Goal: Information Seeking & Learning: Learn about a topic

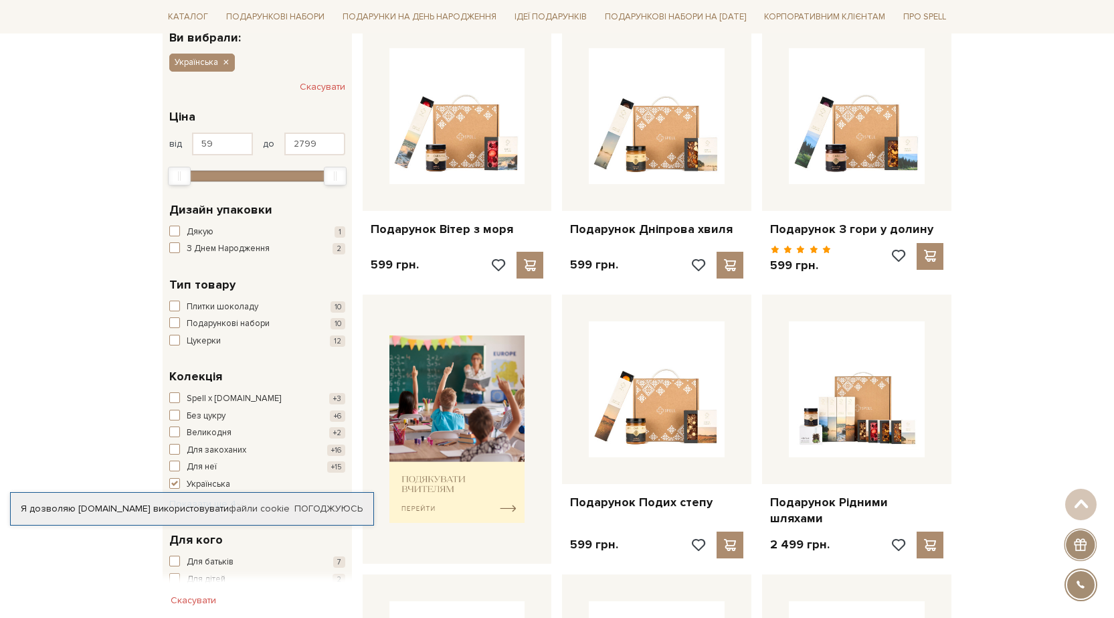
scroll to position [268, 0]
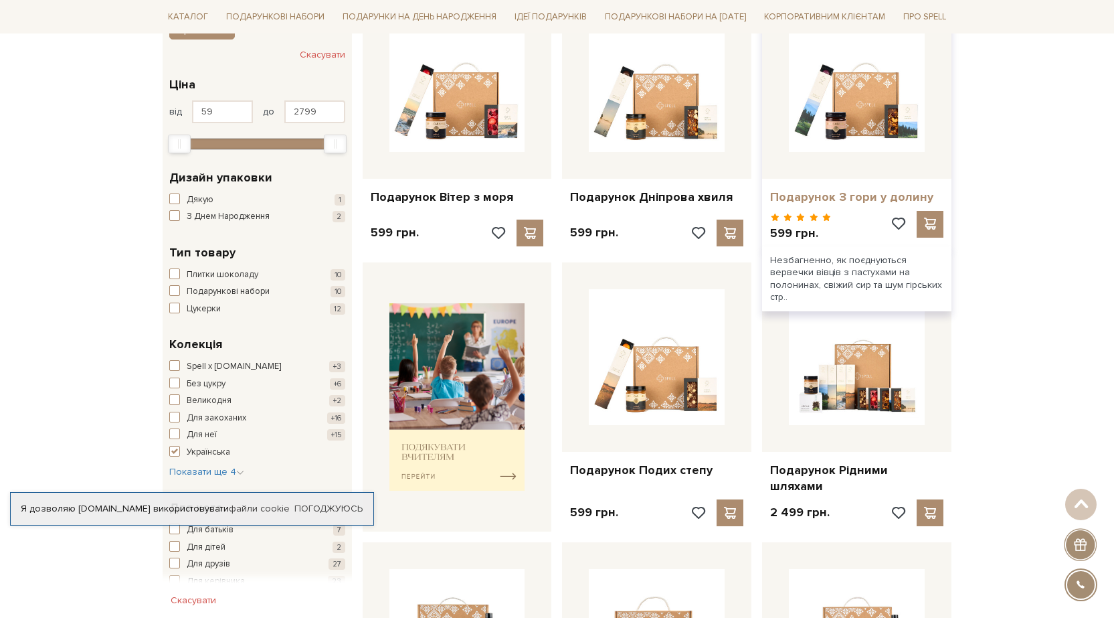
click at [816, 193] on link "Подарунок З гори у долину" at bounding box center [856, 196] width 173 height 15
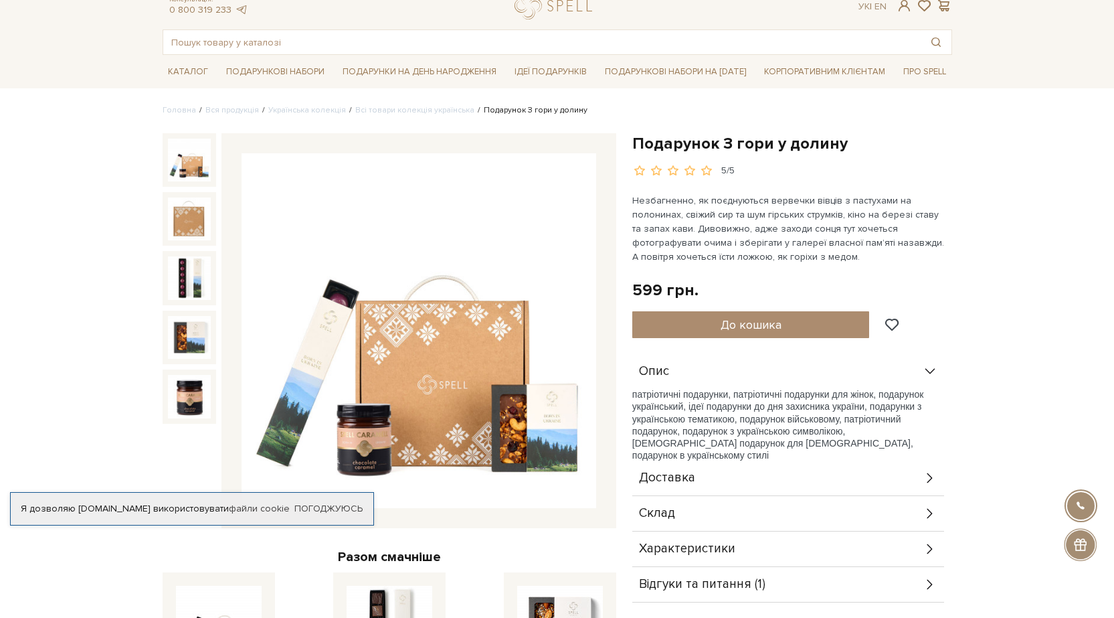
scroll to position [67, 0]
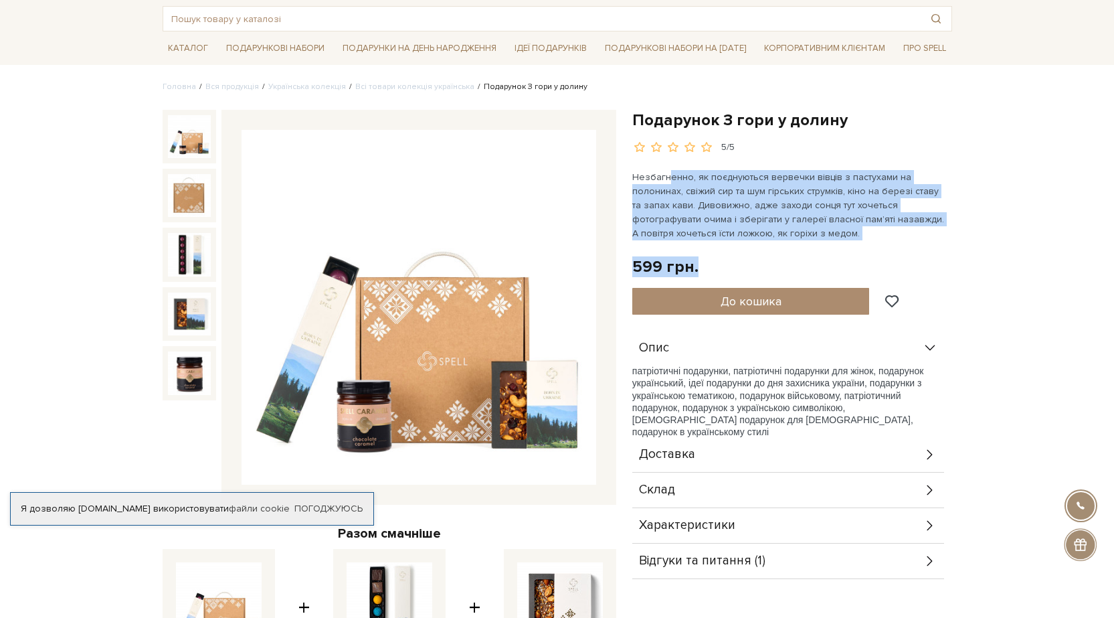
drag, startPoint x: 669, startPoint y: 172, endPoint x: 745, endPoint y: 247, distance: 106.5
click at [745, 247] on div "Подарунок З гори у долину 5/5 Незбагненно, як поєднуються вервечки вівців з пас…" at bounding box center [792, 345] width 320 height 470
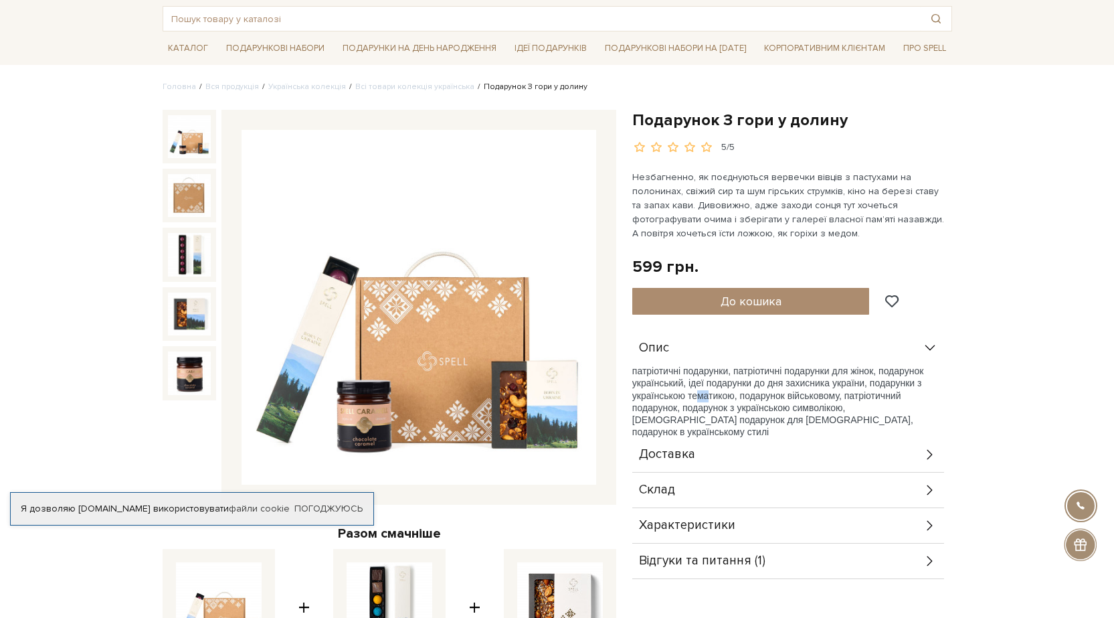
drag, startPoint x: 697, startPoint y: 393, endPoint x: 713, endPoint y: 410, distance: 23.7
click at [712, 407] on p "патріотичні подарунки, патріотичні подарунки для жінок, подарунок український, …" at bounding box center [788, 401] width 312 height 73
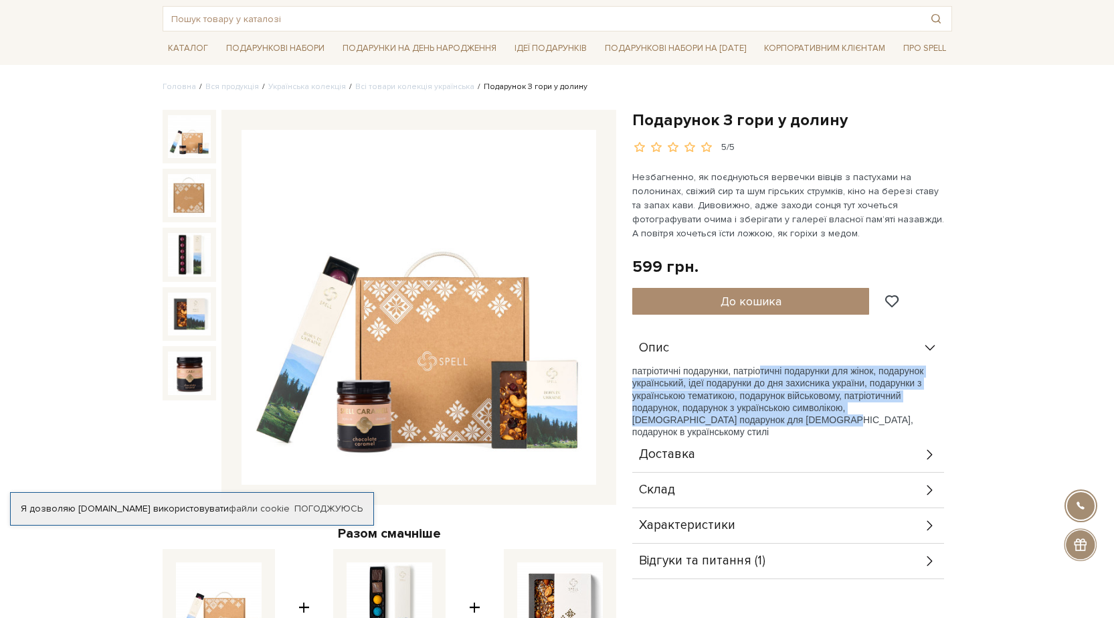
drag, startPoint x: 773, startPoint y: 426, endPoint x: 758, endPoint y: 370, distance: 58.3
click at [758, 370] on p "патріотичні подарунки, патріотичні подарунки для жінок, подарунок український, …" at bounding box center [788, 401] width 312 height 73
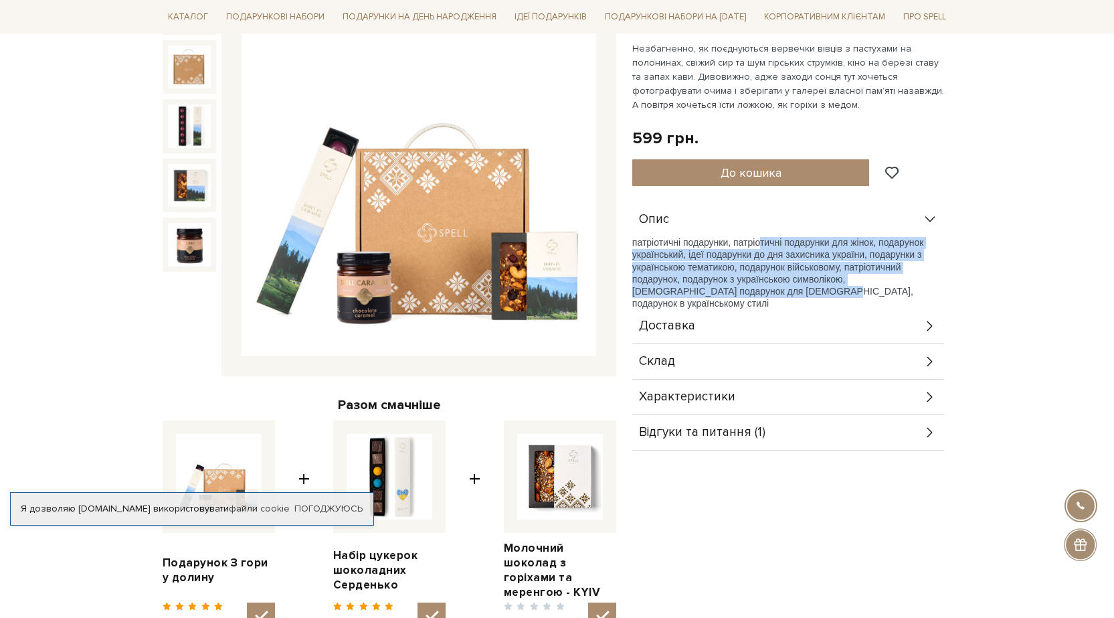
scroll to position [201, 0]
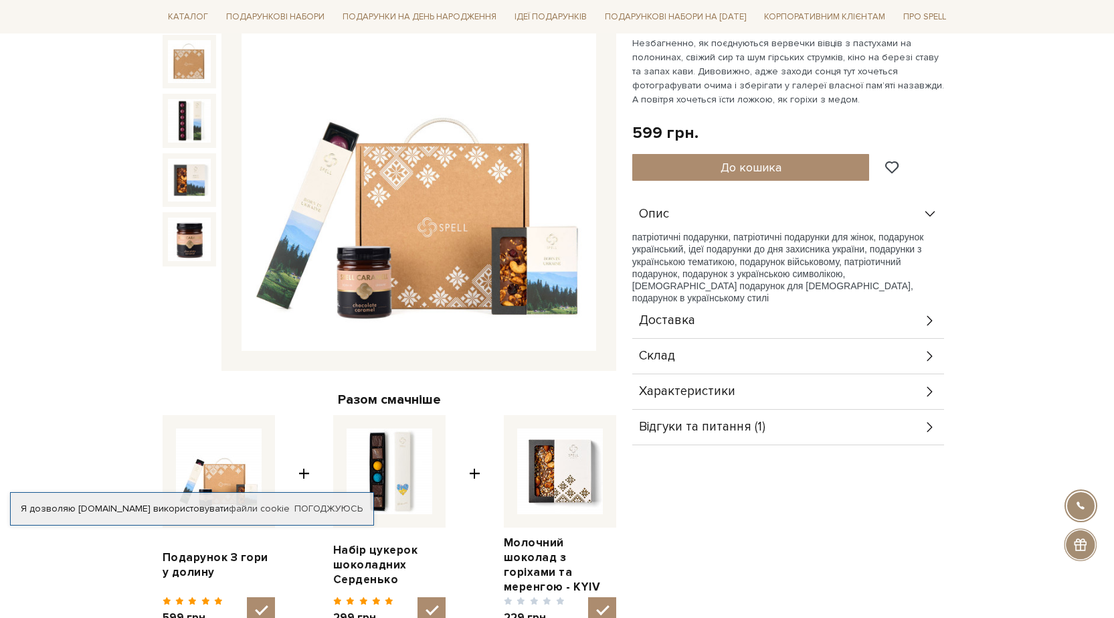
click at [774, 419] on div "Відгуки та питання (1)" at bounding box center [788, 426] width 312 height 35
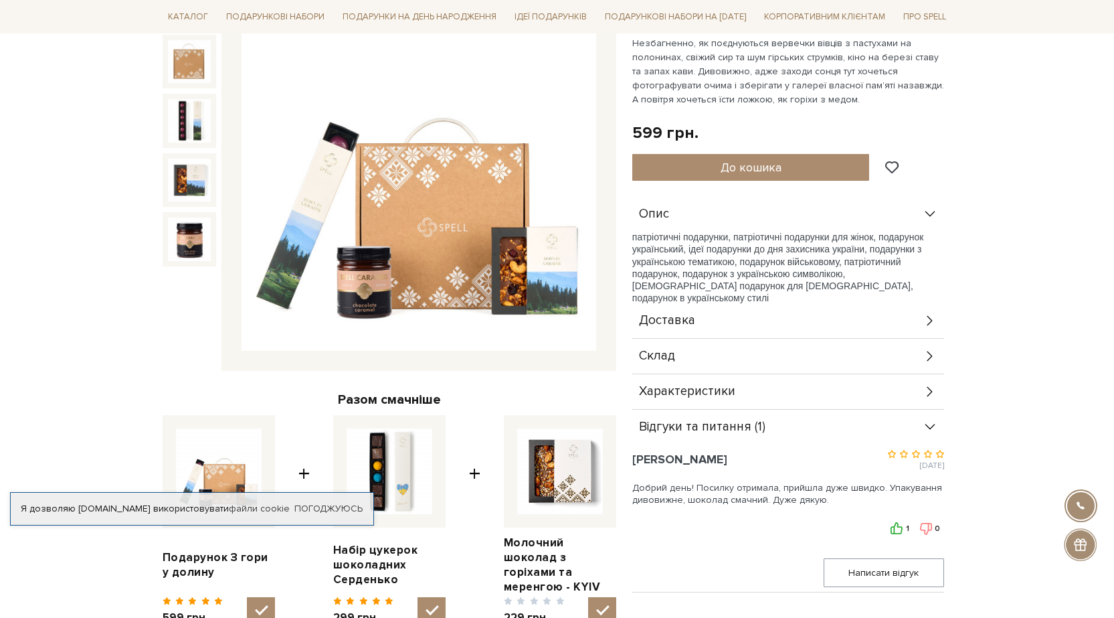
drag, startPoint x: 790, startPoint y: 499, endPoint x: 654, endPoint y: 495, distance: 136.6
click at [656, 492] on div "Добрий день! Посилку отримала, прийшла дуже швидко. Упакування дивовижне, шокол…" at bounding box center [788, 491] width 312 height 33
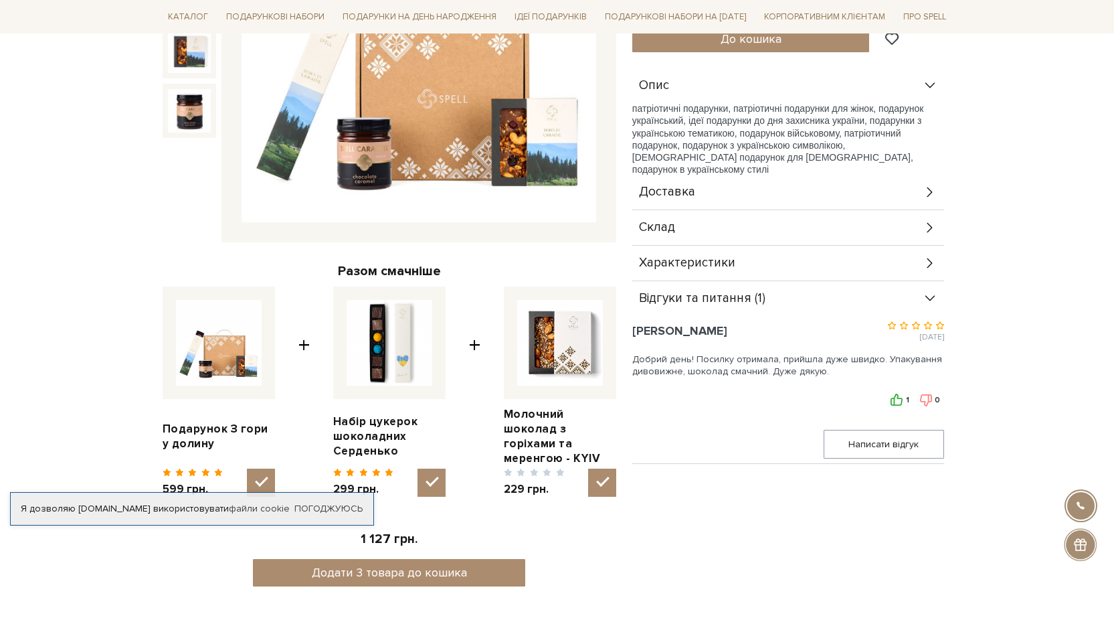
scroll to position [335, 0]
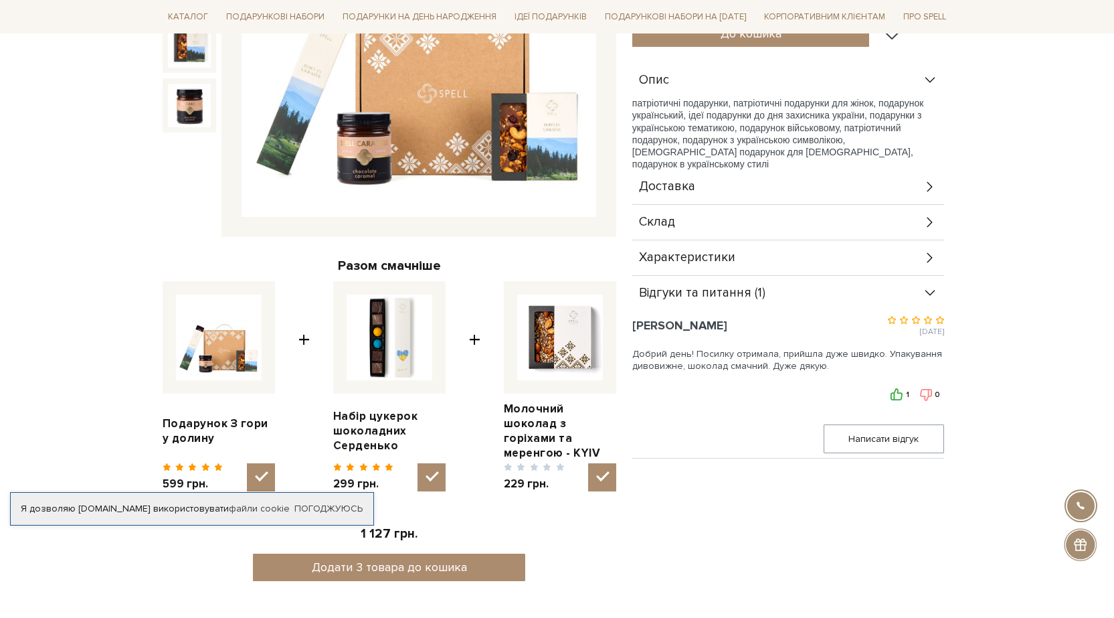
click at [386, 342] on img at bounding box center [390, 337] width 86 height 86
click at [418, 463] on input "checkbox" at bounding box center [432, 477] width 28 height 28
checkbox input "false"
click at [373, 427] on link "Набір цукерок шоколадних Серденько" at bounding box center [389, 431] width 112 height 44
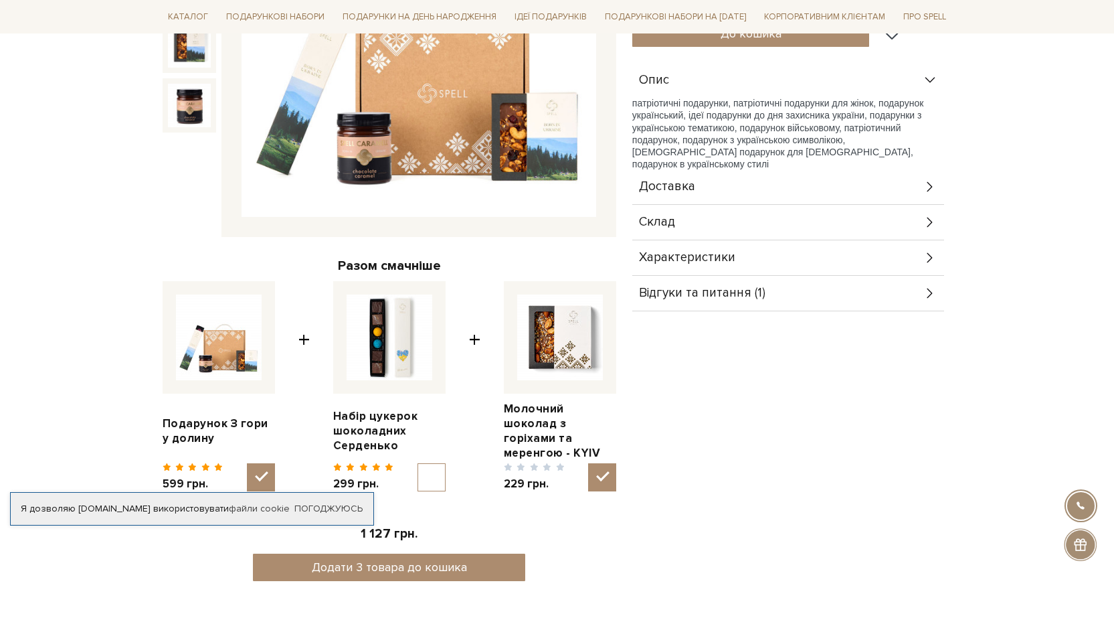
scroll to position [335, 0]
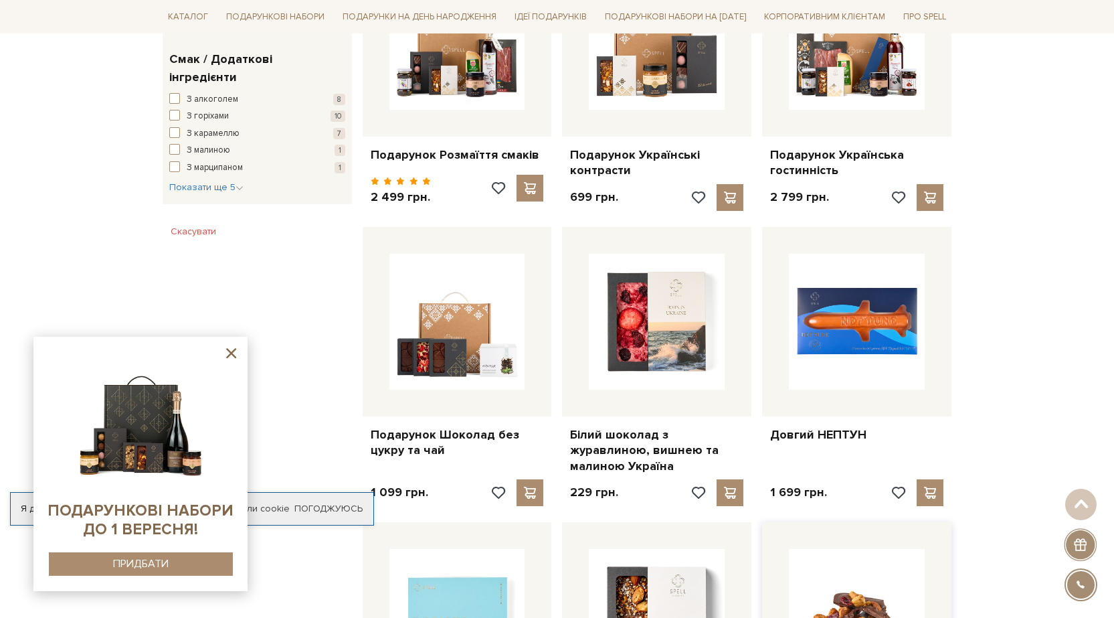
scroll to position [928, 0]
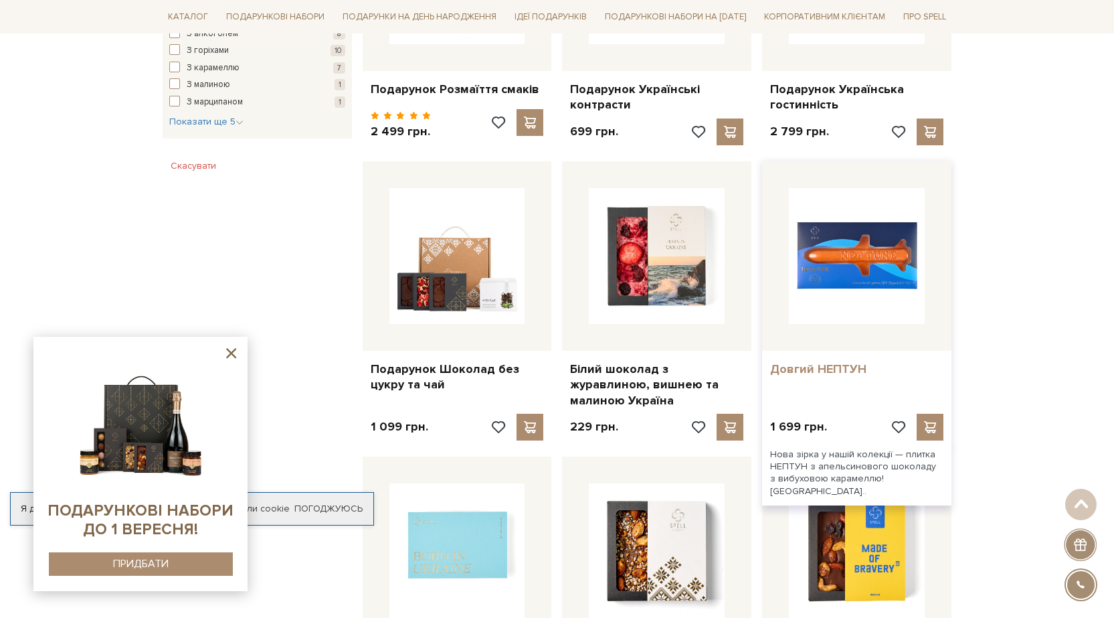
click at [859, 361] on link "Довгий НЕПТУН" at bounding box center [856, 368] width 173 height 15
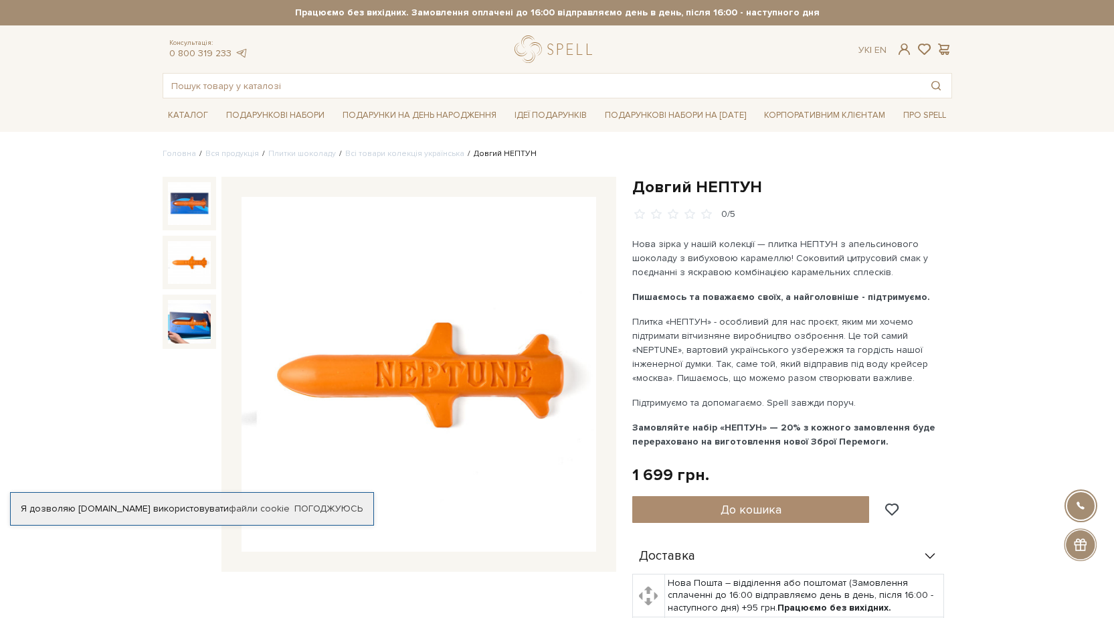
drag, startPoint x: 711, startPoint y: 325, endPoint x: 891, endPoint y: 448, distance: 217.5
click at [901, 448] on div "Нова зірка у нашій колекції — плитка НЕПТУН з апельсинового шоколаду з вибухово…" at bounding box center [789, 342] width 314 height 211
click at [793, 377] on p "Плитка «НЕПТУН» - особливий для нас проєкт, яким ми хочемо підтримати вітчизнян…" at bounding box center [789, 349] width 314 height 70
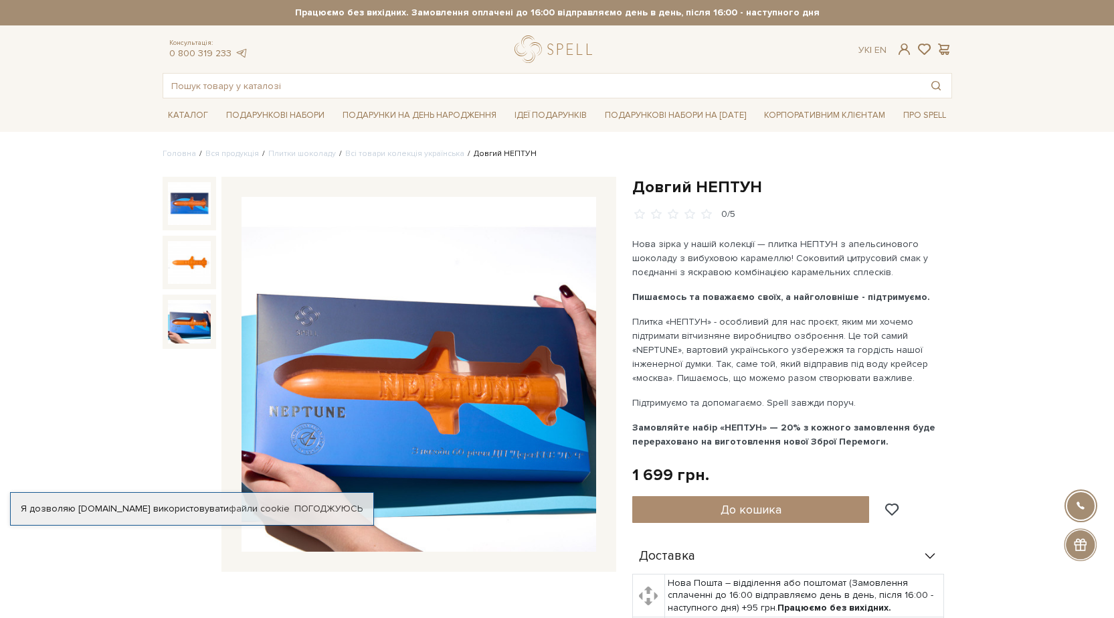
click at [197, 316] on img at bounding box center [189, 321] width 43 height 43
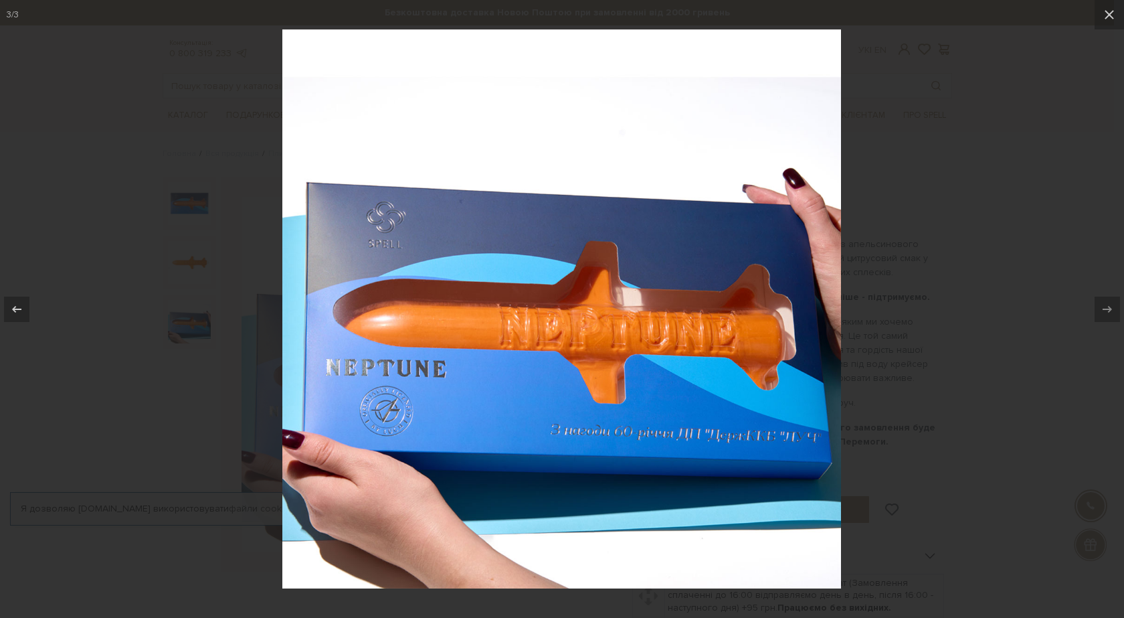
click at [1074, 79] on div at bounding box center [562, 309] width 1124 height 618
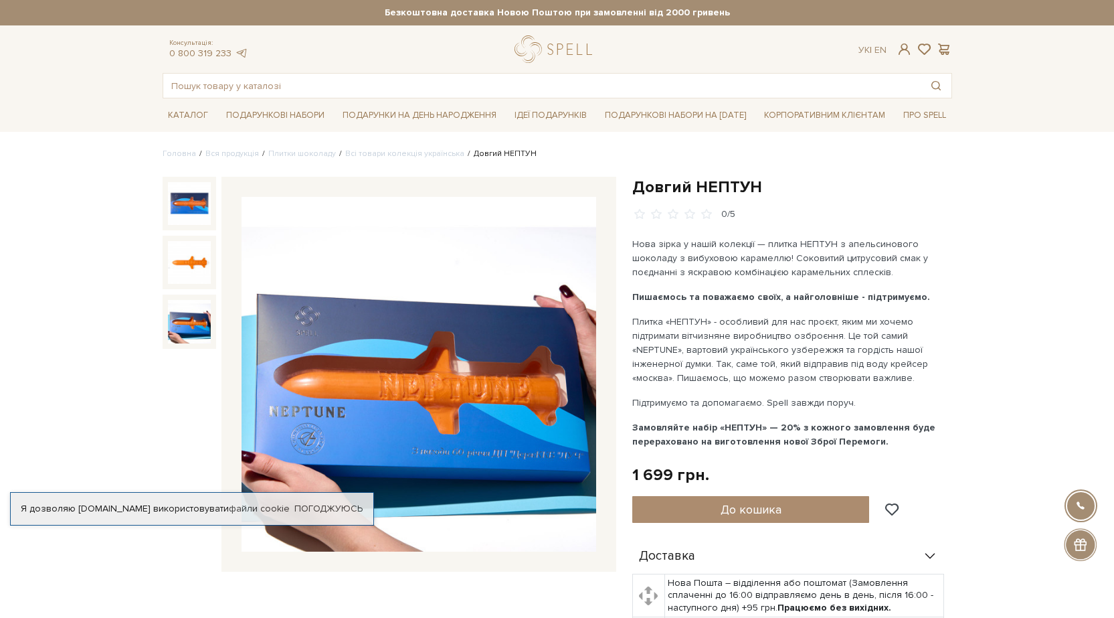
click at [548, 455] on img at bounding box center [419, 374] width 355 height 355
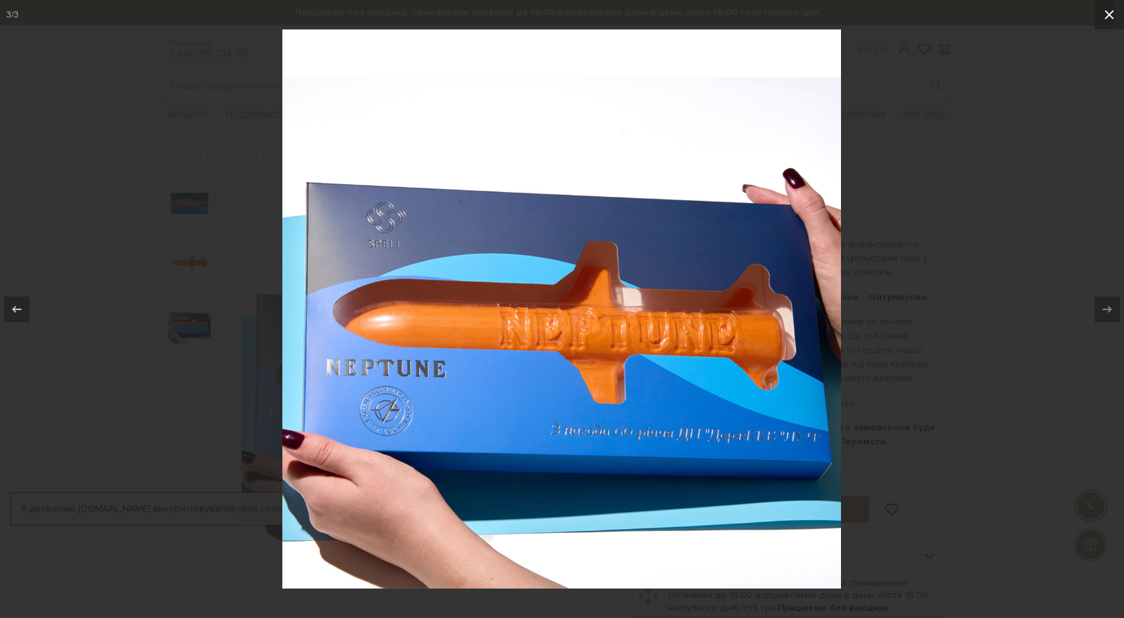
click at [1105, 14] on icon at bounding box center [1109, 15] width 16 height 16
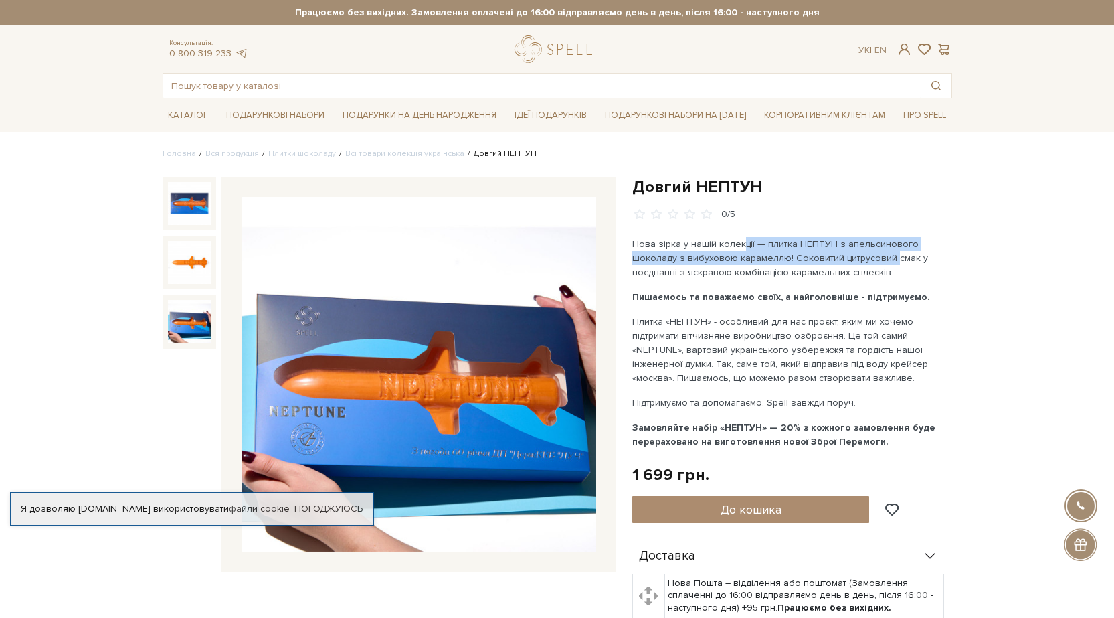
drag, startPoint x: 819, startPoint y: 265, endPoint x: 901, endPoint y: 260, distance: 82.4
click at [901, 260] on p "Нова зірка у нашій колекції — плитка НЕПТУН з апельсинового шоколаду з вибухово…" at bounding box center [789, 258] width 314 height 42
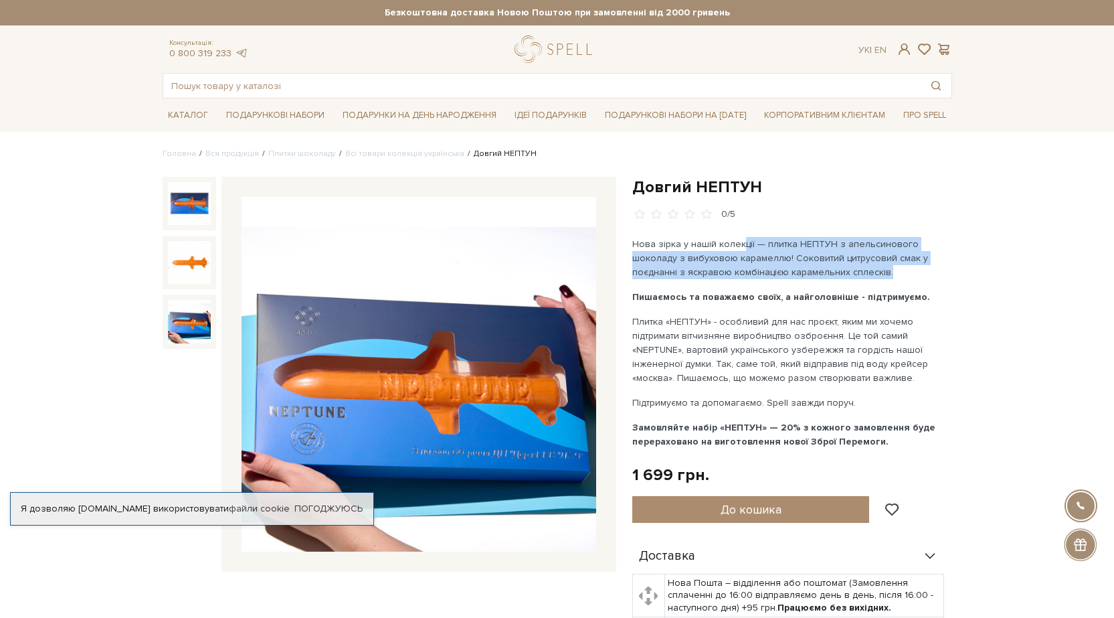
drag, startPoint x: 904, startPoint y: 276, endPoint x: 743, endPoint y: 234, distance: 166.7
click at [743, 234] on div "Довгий НЕПТУН 0/5 Нова зірка у нашій колекції — плитка НЕПТУН з апельсинового ш…" at bounding box center [792, 520] width 320 height 686
click at [819, 263] on p "Нова зірка у нашій колекції — плитка НЕПТУН з апельсинового шоколаду з вибухово…" at bounding box center [789, 258] width 314 height 42
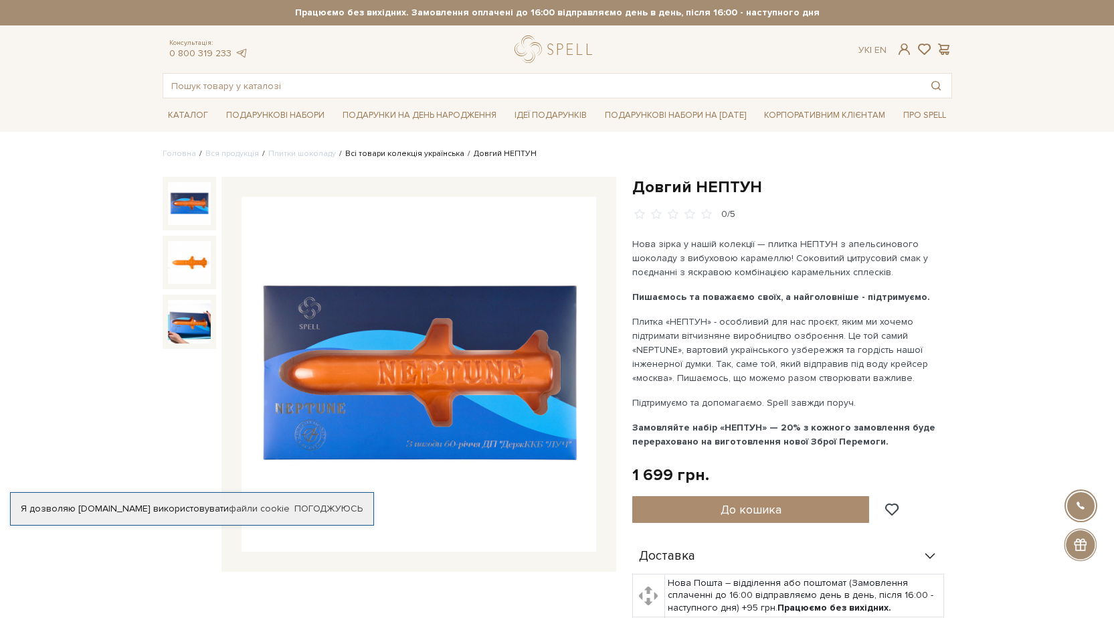
click at [369, 155] on link "Всі товари колекція українська" at bounding box center [404, 154] width 119 height 10
